Goal: Navigation & Orientation: Find specific page/section

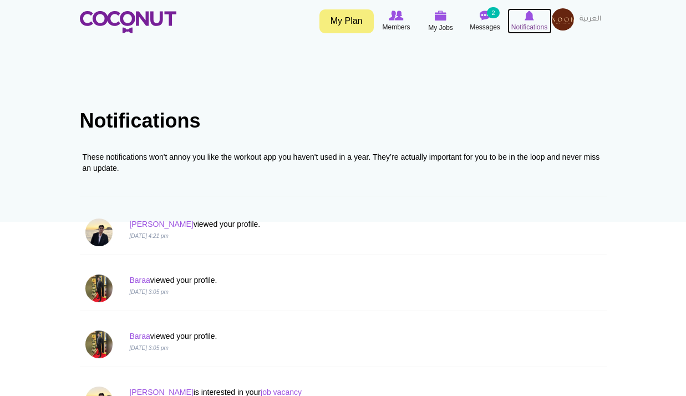
click at [525, 26] on span "Notifications" at bounding box center [529, 27] width 36 height 11
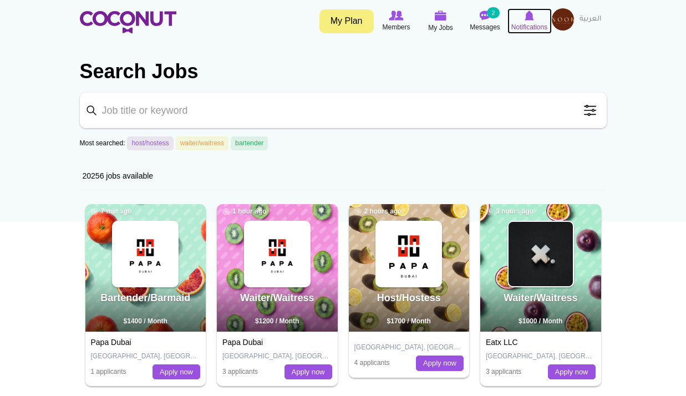
click at [523, 27] on span "Notifications" at bounding box center [529, 27] width 36 height 11
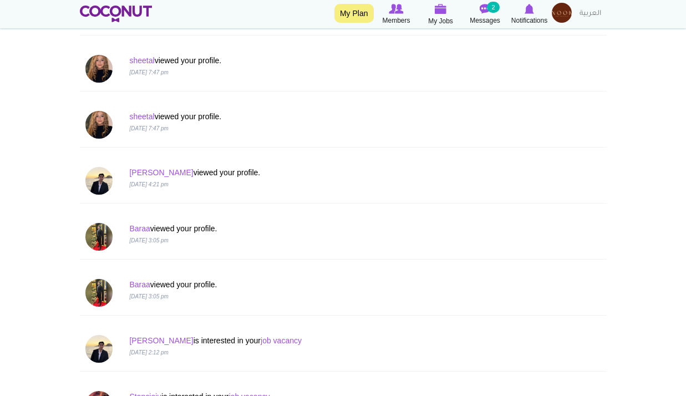
scroll to position [333, 0]
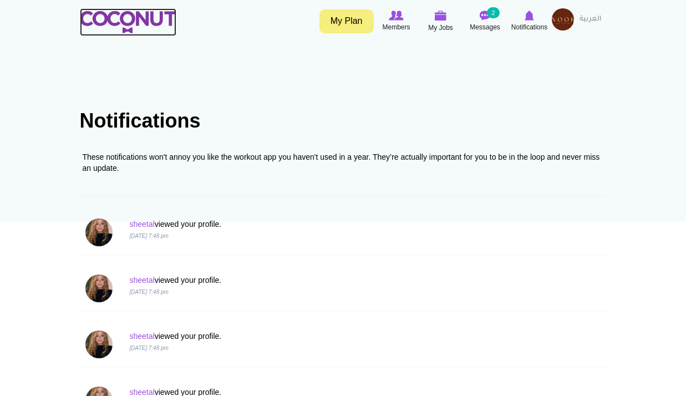
click at [135, 16] on img at bounding box center [128, 22] width 96 height 22
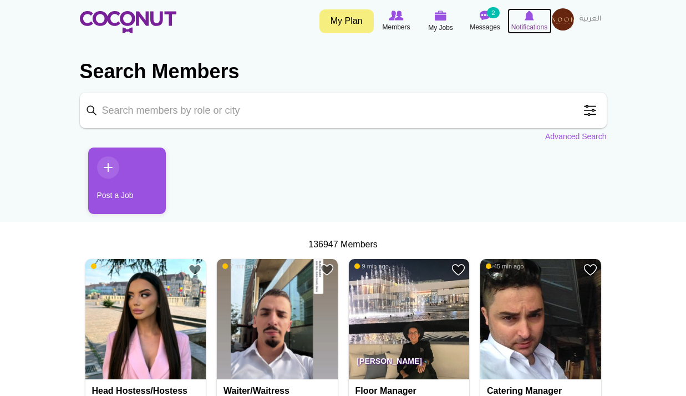
click at [533, 27] on span "Notifications" at bounding box center [529, 27] width 36 height 11
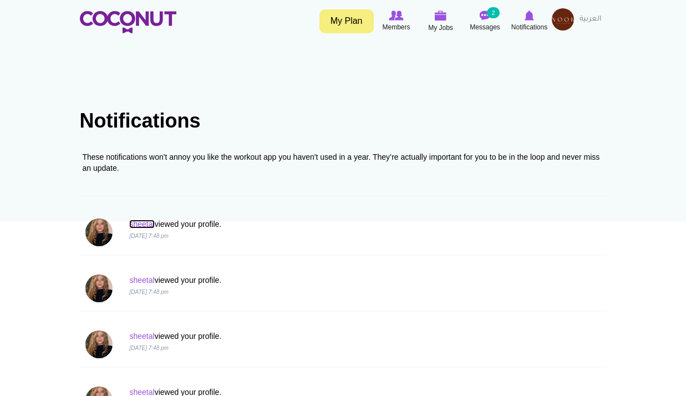
click at [138, 227] on link "sheetal" at bounding box center [141, 224] width 25 height 9
